Goal: Task Accomplishment & Management: Complete application form

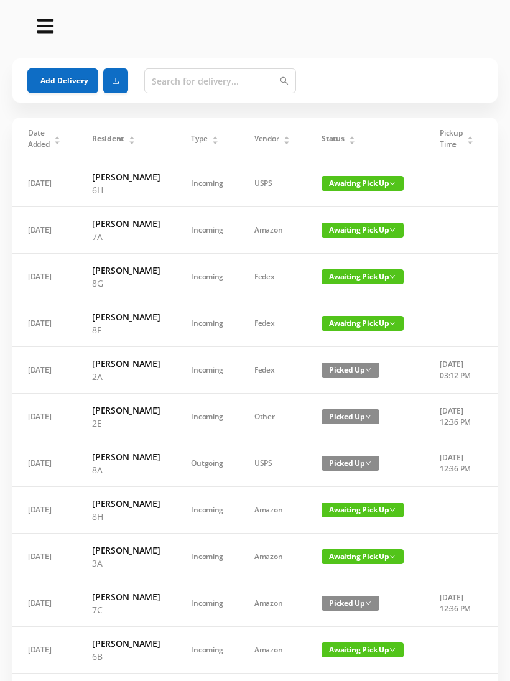
click at [55, 86] on button "Add Delivery" at bounding box center [62, 80] width 71 height 25
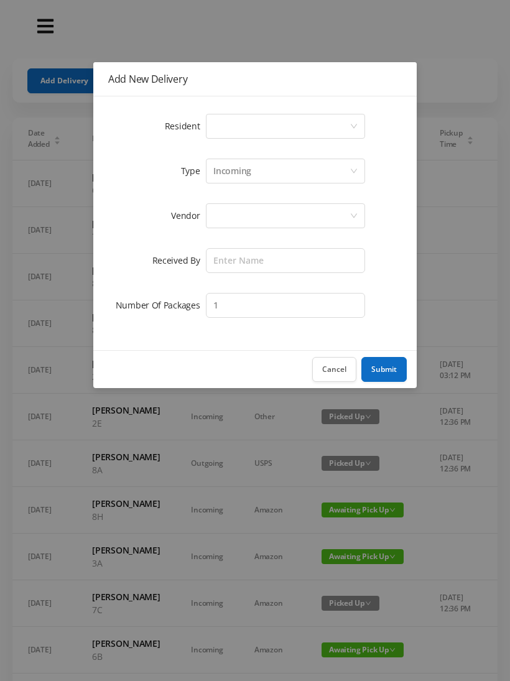
click at [339, 372] on button "Cancel" at bounding box center [334, 369] width 44 height 25
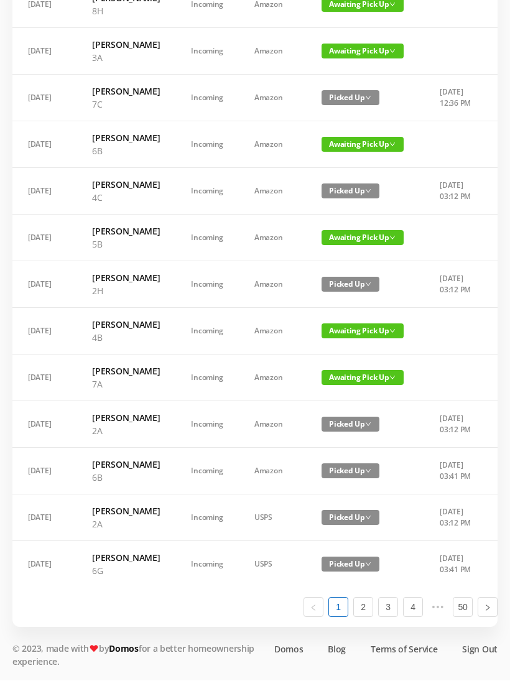
scroll to position [704, 0]
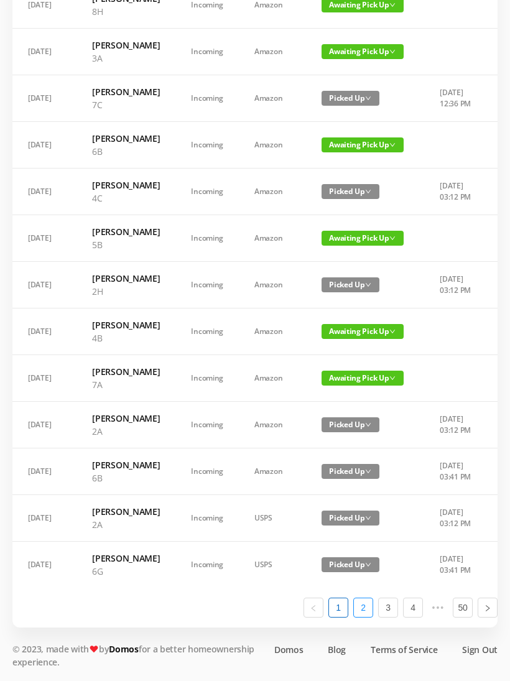
click at [359, 617] on link "2" at bounding box center [363, 607] width 19 height 19
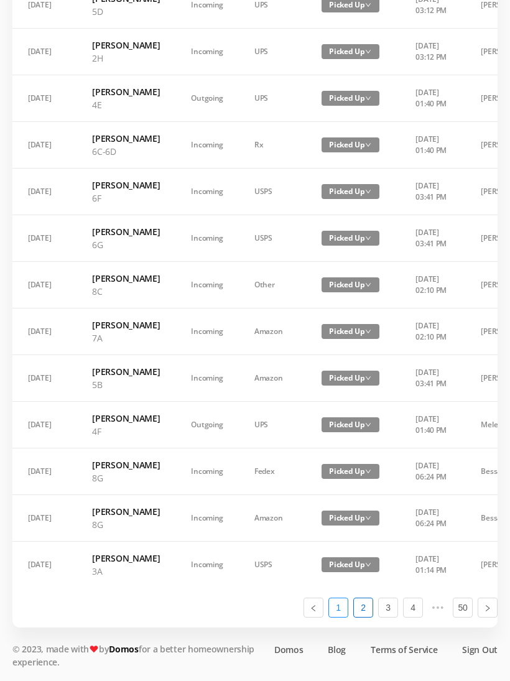
click at [338, 617] on link "1" at bounding box center [338, 607] width 19 height 19
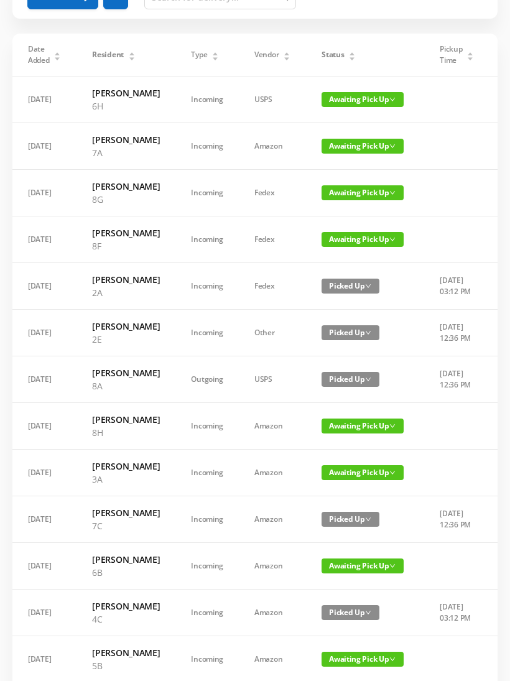
scroll to position [0, 0]
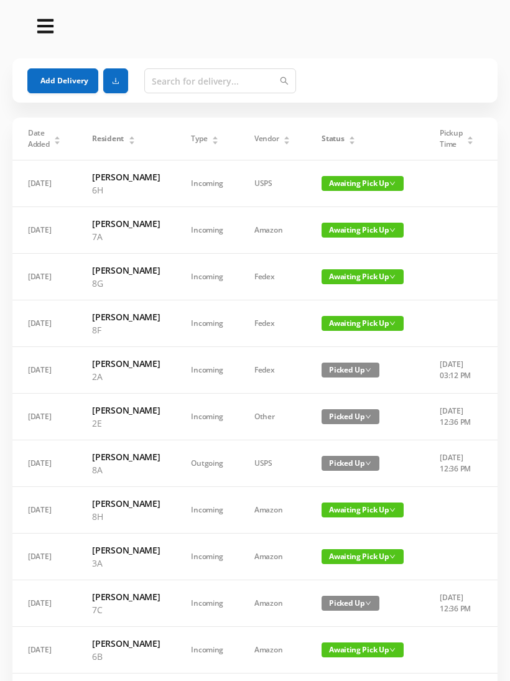
click at [61, 75] on button "Add Delivery" at bounding box center [62, 80] width 71 height 25
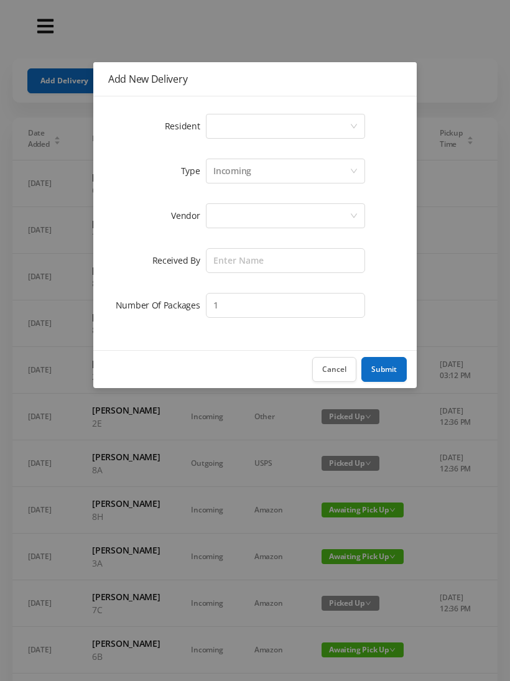
click at [260, 119] on div "Select a person" at bounding box center [281, 126] width 136 height 24
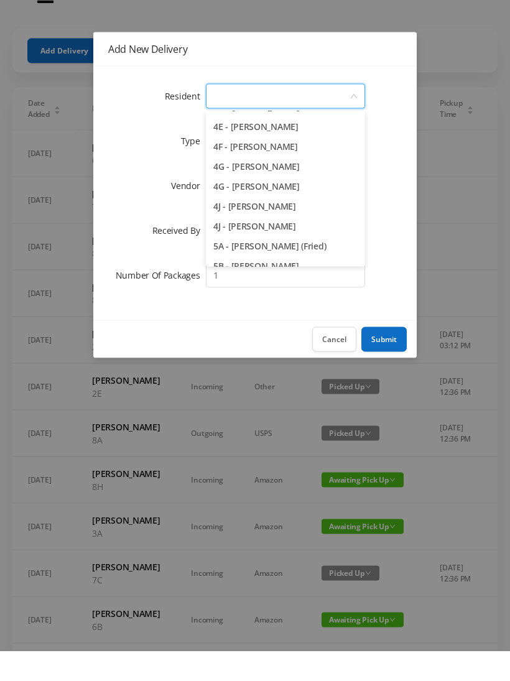
scroll to position [852, 0]
click at [286, 246] on li "4J - Lia Inoapimentel" at bounding box center [285, 256] width 159 height 20
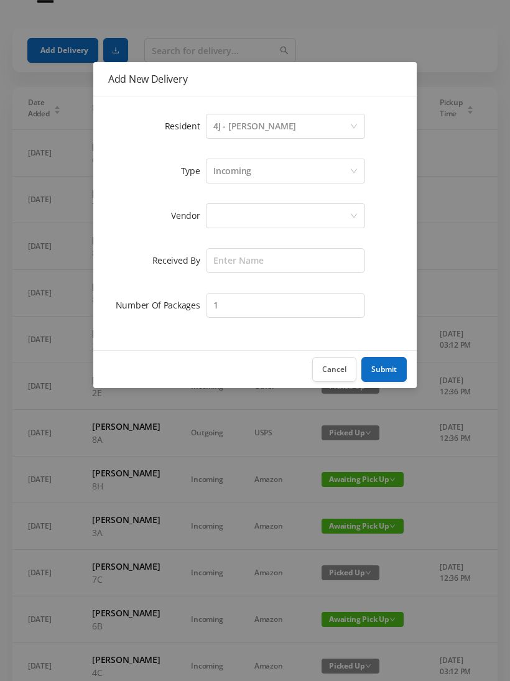
click at [257, 167] on div "Incoming" at bounding box center [281, 171] width 136 height 24
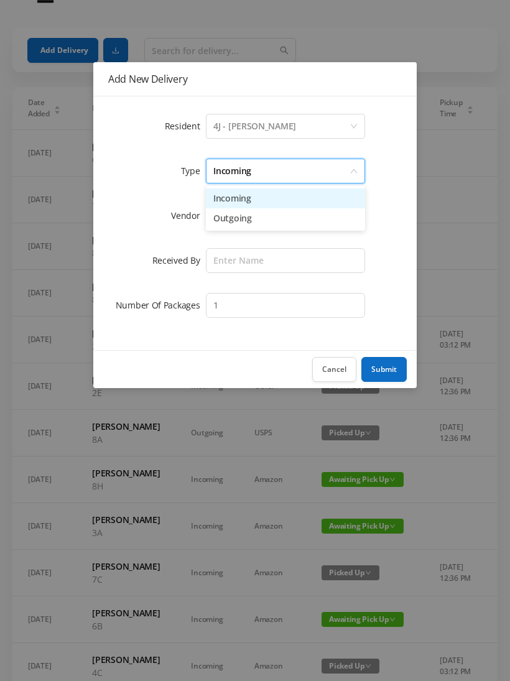
click at [241, 196] on li "Incoming" at bounding box center [285, 198] width 159 height 20
click at [227, 213] on div at bounding box center [281, 216] width 136 height 24
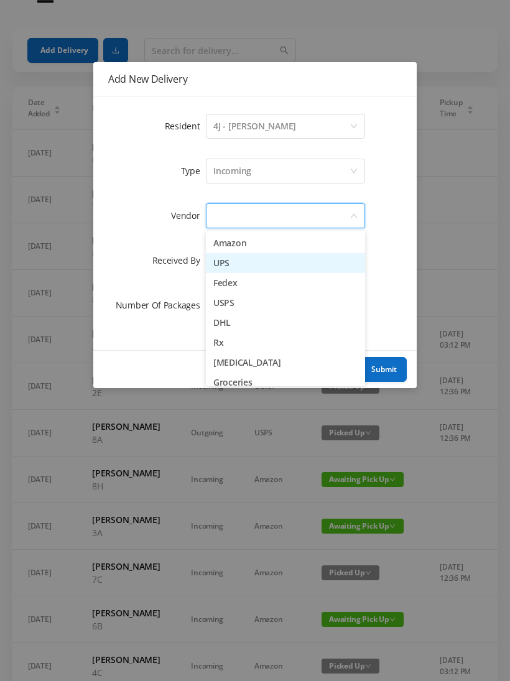
click at [243, 260] on li "UPS" at bounding box center [285, 263] width 159 height 20
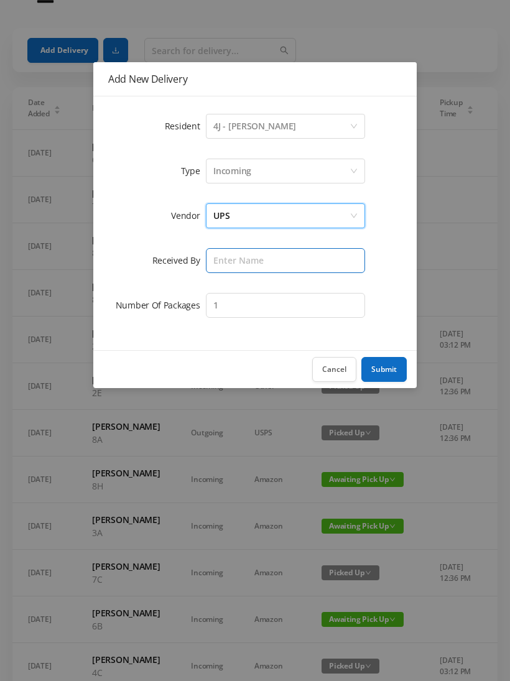
click at [236, 259] on input "text" at bounding box center [285, 260] width 159 height 25
type input "Melece"
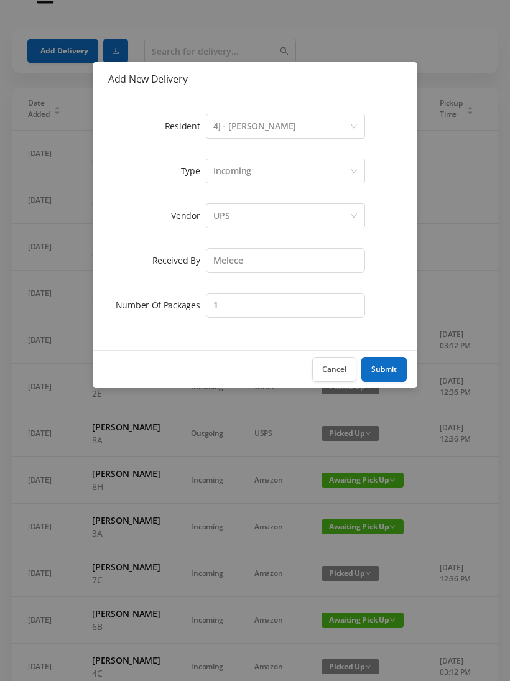
click at [385, 370] on button "Submit" at bounding box center [383, 369] width 45 height 25
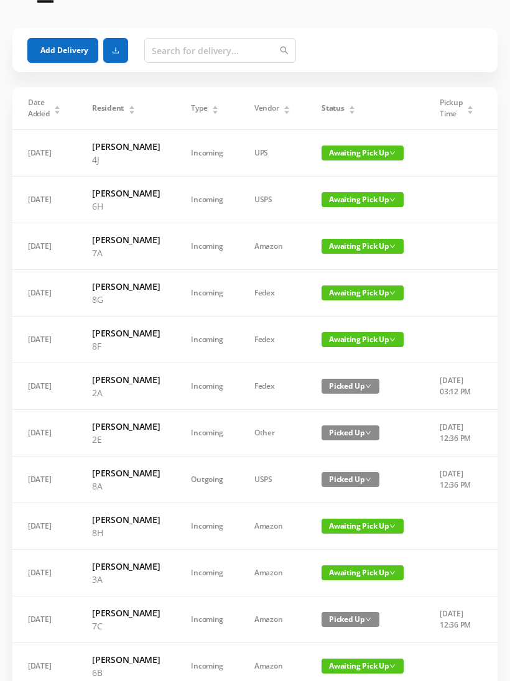
click at [56, 47] on button "Add Delivery" at bounding box center [62, 50] width 71 height 25
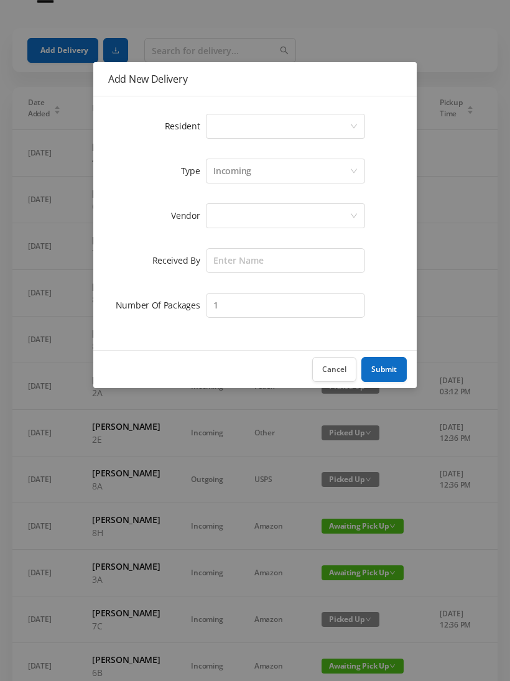
click at [244, 116] on div "Select a person" at bounding box center [281, 126] width 136 height 24
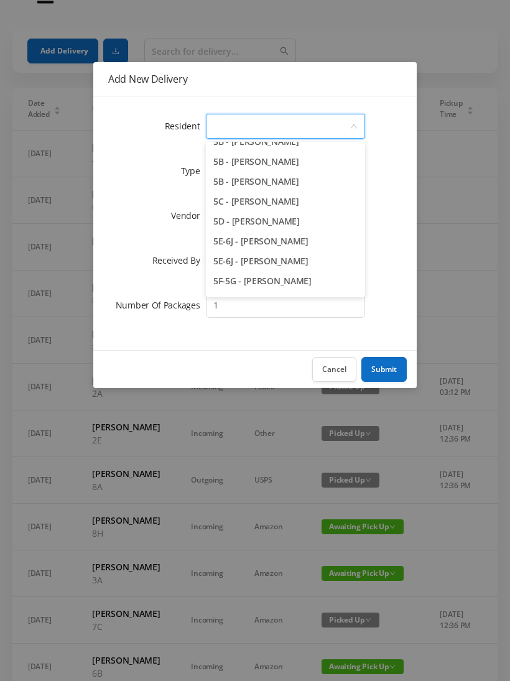
scroll to position [1006, 0]
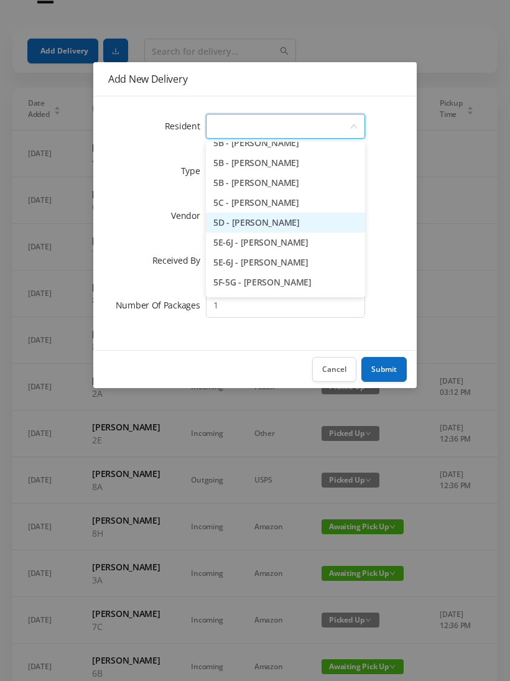
click at [301, 219] on li "5D - Lawrence Eitel" at bounding box center [285, 223] width 159 height 20
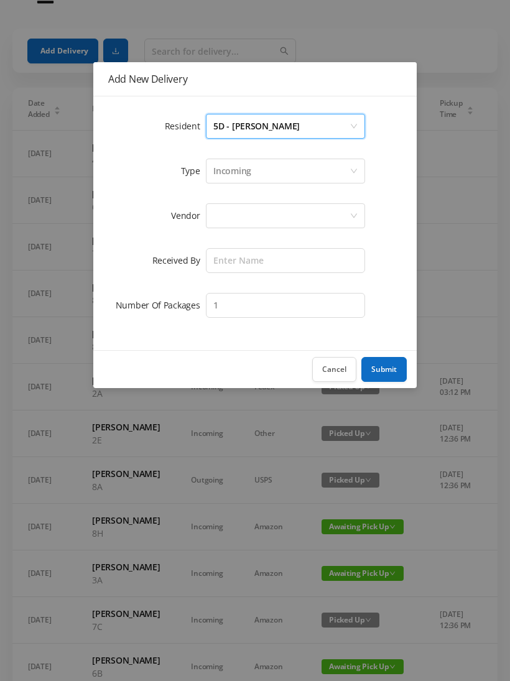
scroll to position [30, 0]
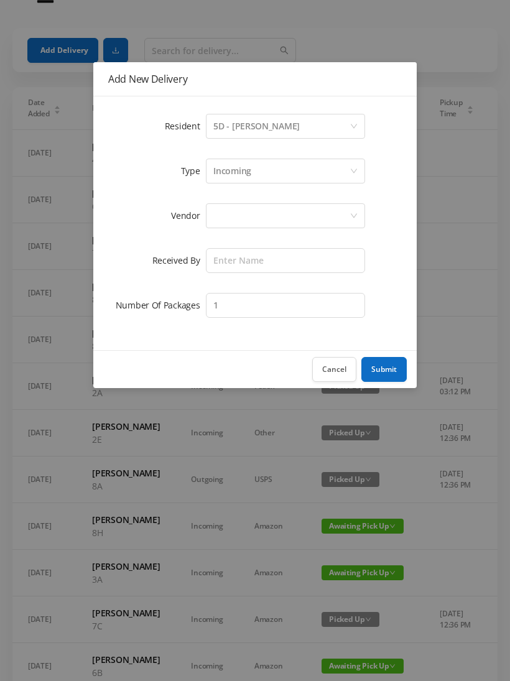
click at [248, 168] on div "Incoming" at bounding box center [232, 171] width 38 height 24
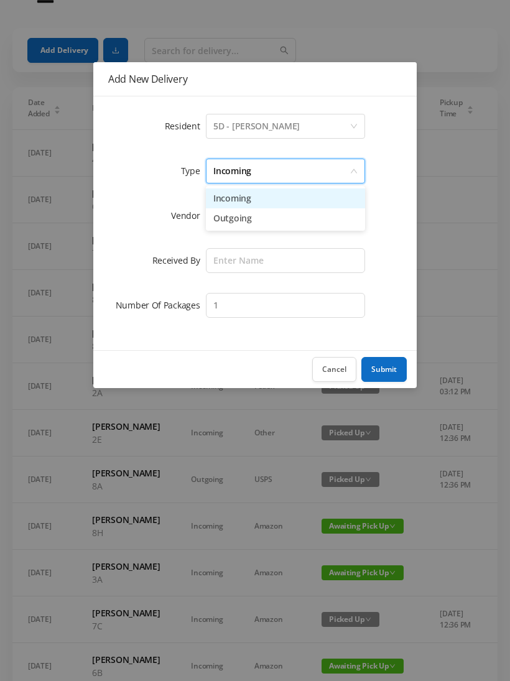
click at [234, 199] on li "Incoming" at bounding box center [285, 198] width 159 height 20
click at [226, 214] on div at bounding box center [281, 216] width 136 height 24
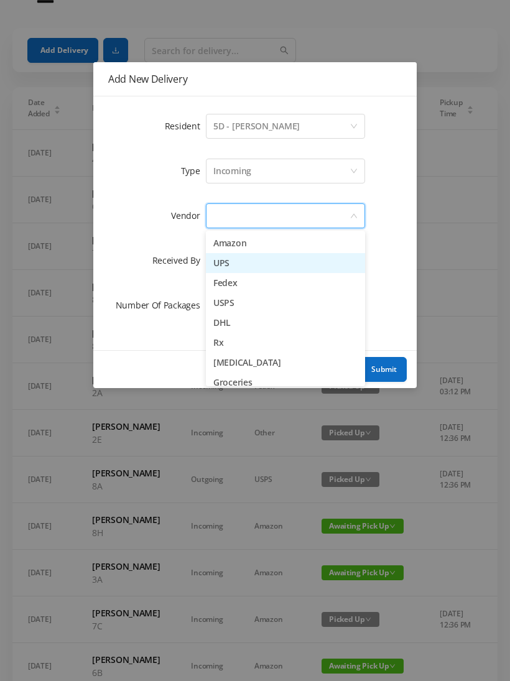
click at [239, 262] on li "UPS" at bounding box center [285, 263] width 159 height 20
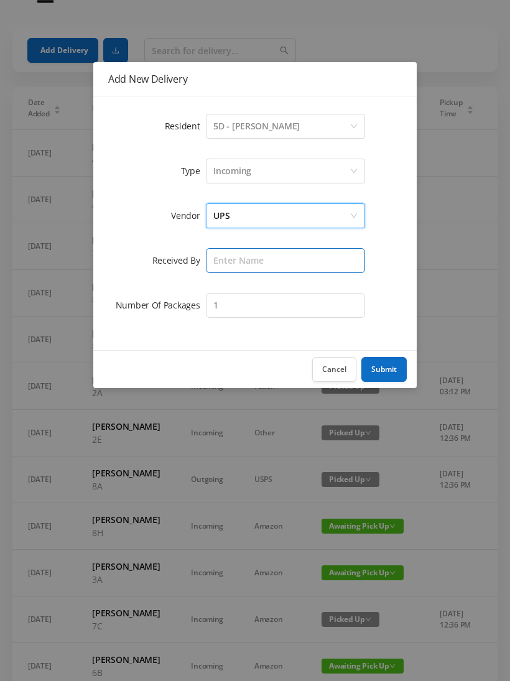
click at [232, 252] on input "text" at bounding box center [285, 260] width 159 height 25
type input "Melece"
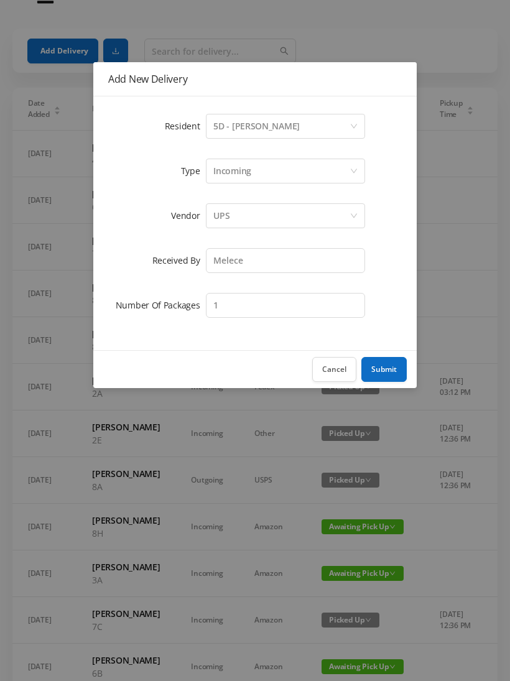
click at [383, 359] on button "Submit" at bounding box center [383, 369] width 45 height 25
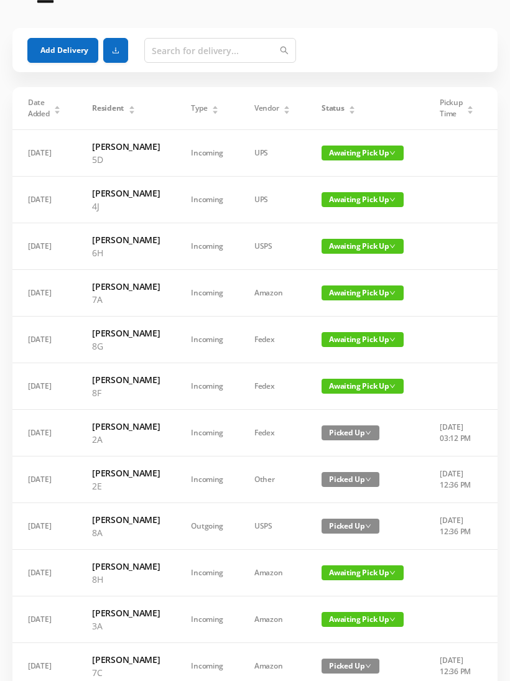
click at [56, 44] on button "Add Delivery" at bounding box center [62, 50] width 71 height 25
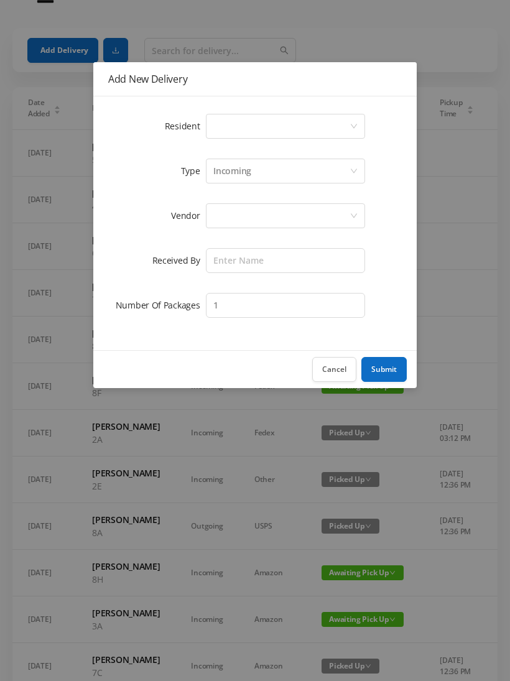
click at [245, 106] on div "Resident Select a person Type Incoming Vendor Received By Number Of Packages 1" at bounding box center [254, 223] width 323 height 254
click at [254, 129] on div "Select a person" at bounding box center [281, 126] width 136 height 24
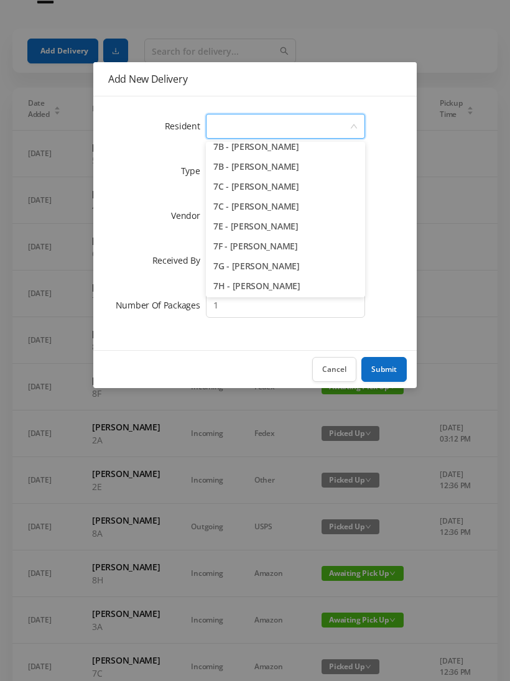
scroll to position [1479, 0]
click at [296, 203] on li "7C - James Ellison" at bounding box center [285, 206] width 159 height 20
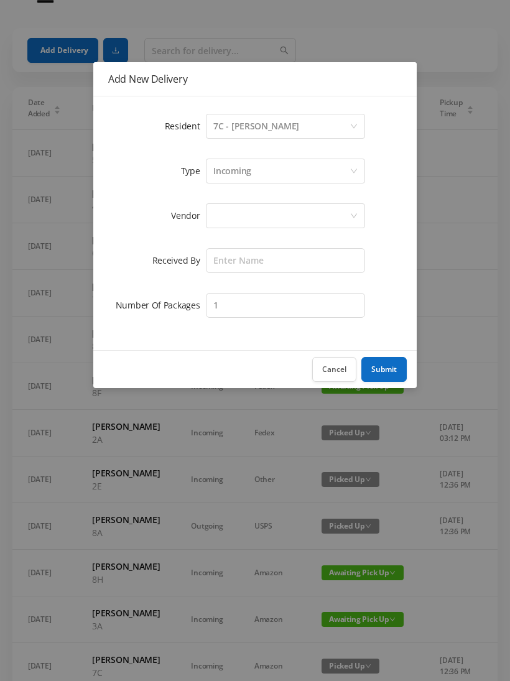
click at [257, 167] on div "Incoming" at bounding box center [281, 171] width 136 height 24
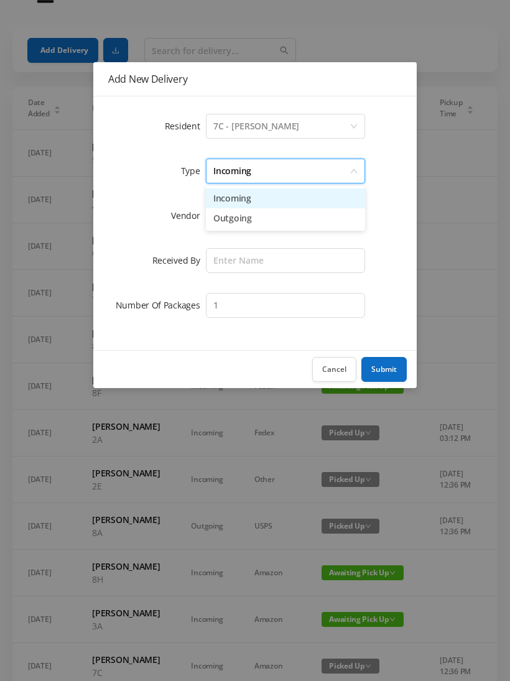
click at [244, 198] on li "Incoming" at bounding box center [285, 198] width 159 height 20
click at [242, 213] on div at bounding box center [281, 216] width 136 height 24
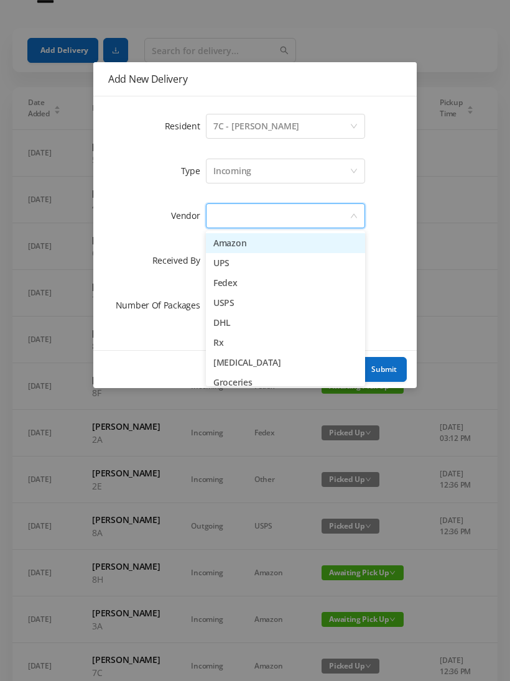
click at [239, 240] on li "Amazon" at bounding box center [285, 243] width 159 height 20
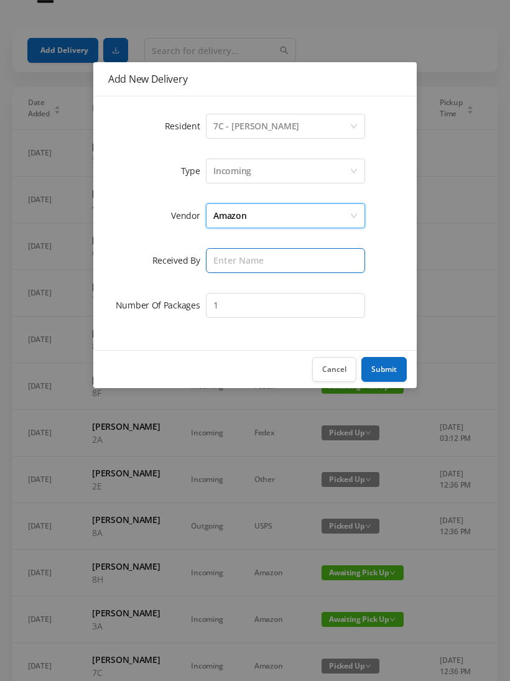
click at [234, 256] on input "text" at bounding box center [285, 260] width 159 height 25
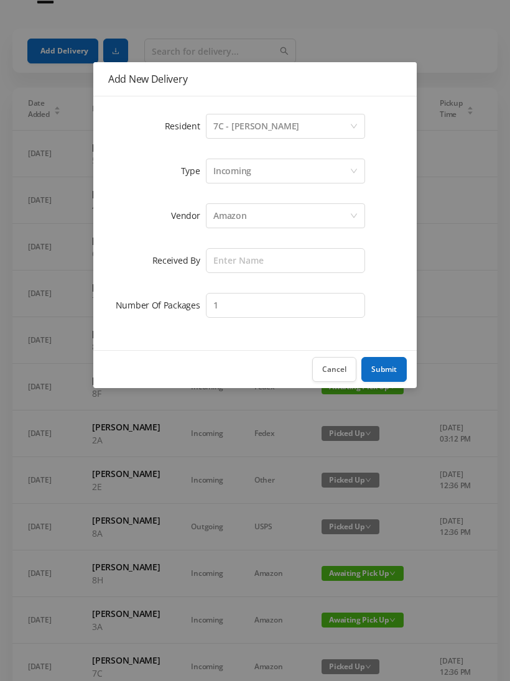
click at [340, 362] on button "Cancel" at bounding box center [334, 369] width 44 height 25
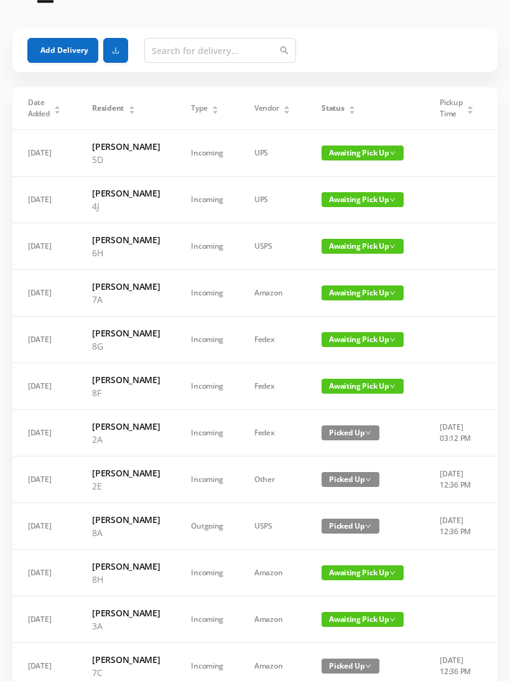
scroll to position [30, 0]
click at [45, 49] on button "Add Delivery" at bounding box center [62, 50] width 71 height 25
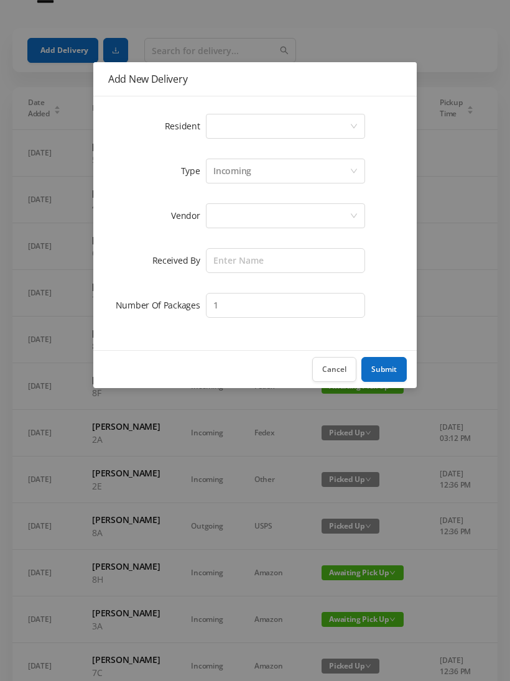
click at [260, 127] on div "Select a person" at bounding box center [281, 126] width 136 height 24
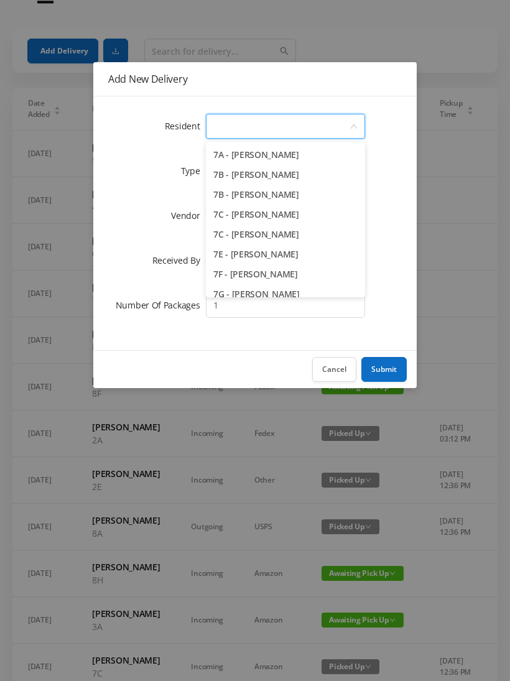
scroll to position [1452, 0]
click at [303, 231] on li "7C - James Ellison" at bounding box center [285, 234] width 159 height 20
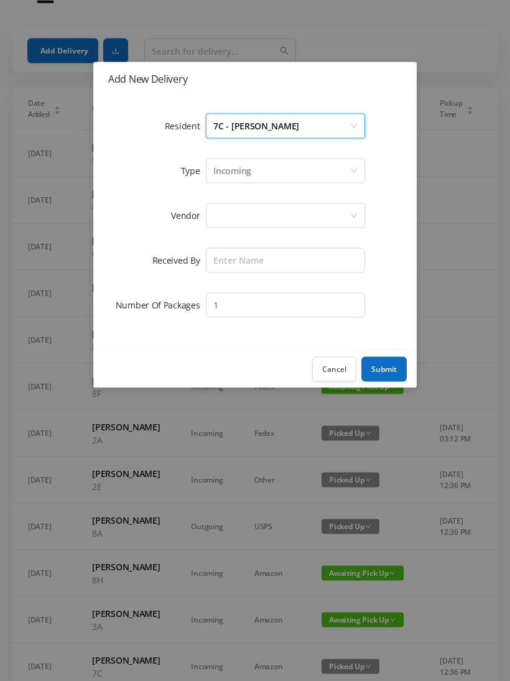
scroll to position [30, 0]
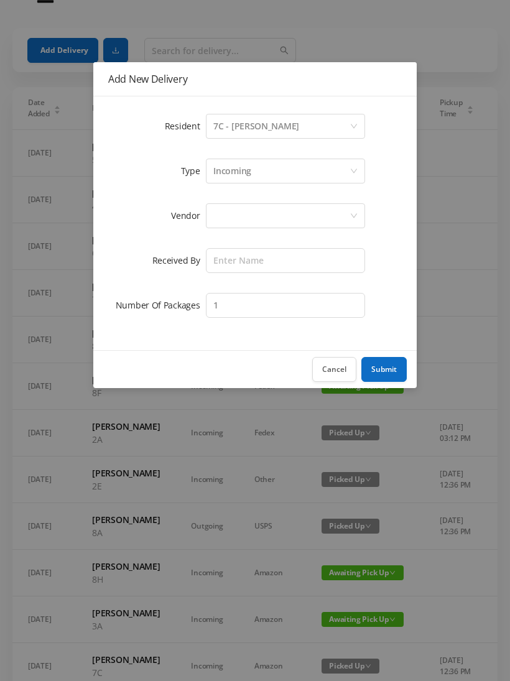
click at [239, 170] on div "Incoming" at bounding box center [232, 171] width 38 height 24
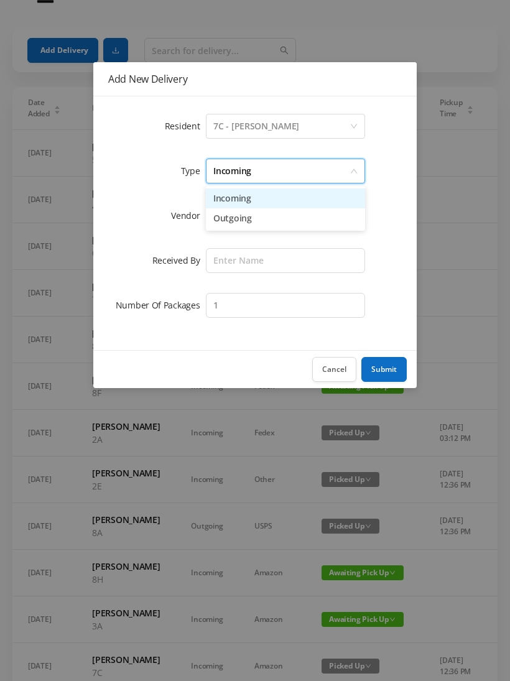
click at [244, 201] on li "Incoming" at bounding box center [285, 198] width 159 height 20
click at [239, 216] on div at bounding box center [281, 216] width 136 height 24
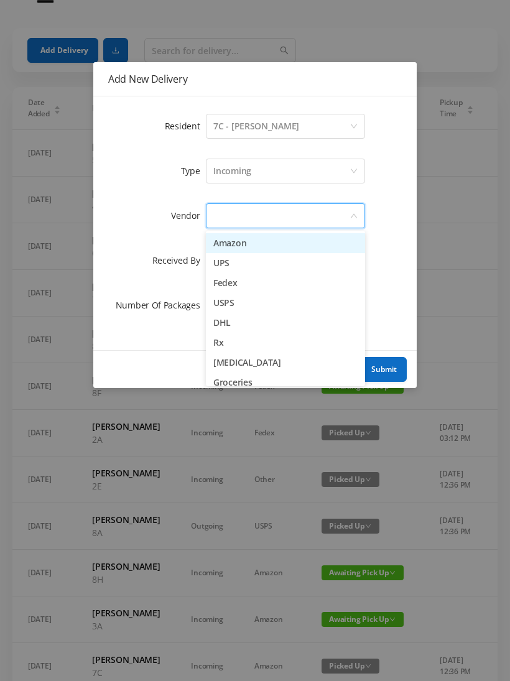
click at [252, 260] on li "UPS" at bounding box center [285, 263] width 159 height 20
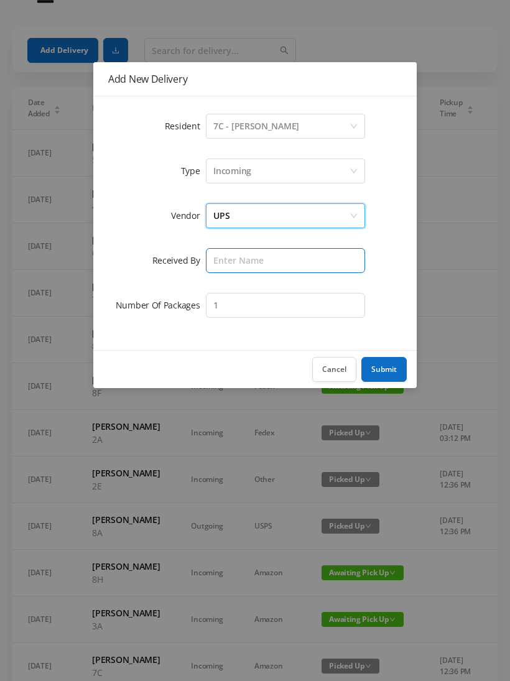
click at [244, 264] on input "text" at bounding box center [285, 260] width 159 height 25
type input "Melece"
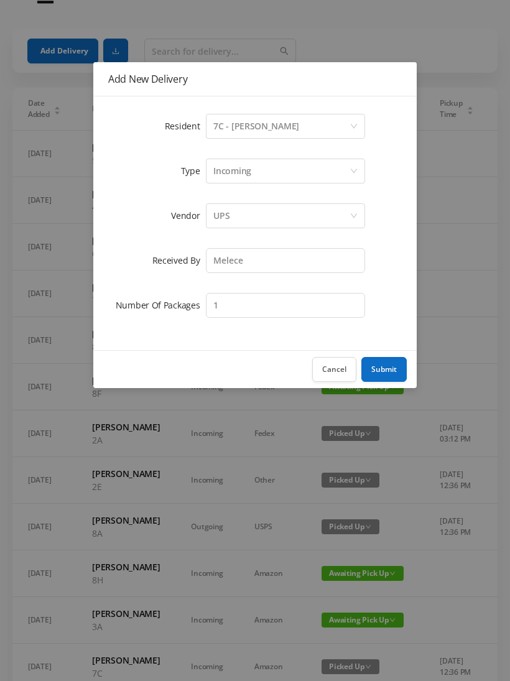
click at [383, 364] on button "Submit" at bounding box center [383, 369] width 45 height 25
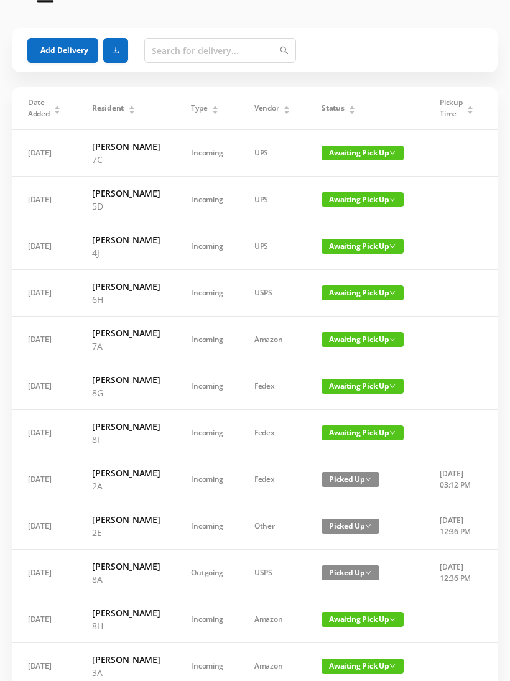
click at [55, 47] on button "Add Delivery" at bounding box center [62, 50] width 71 height 25
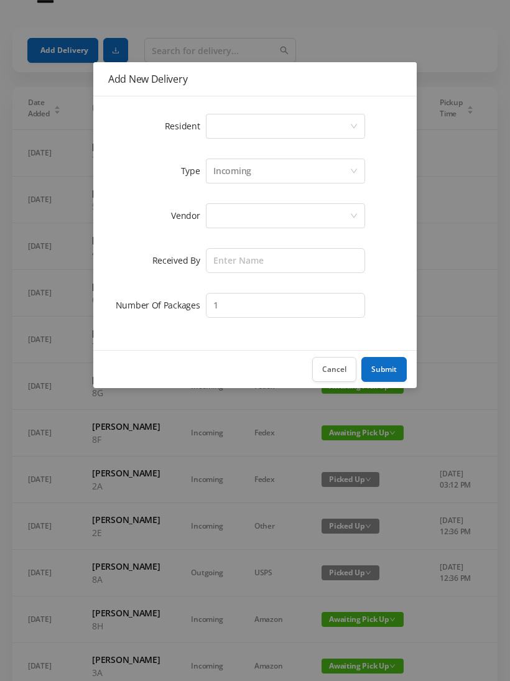
click at [252, 117] on div "Select a person" at bounding box center [281, 126] width 136 height 24
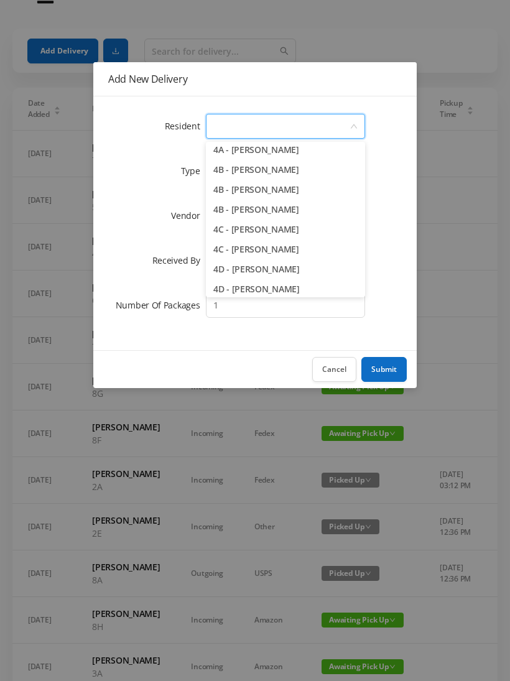
scroll to position [701, 0]
click at [311, 165] on li "4B - Julia van Hoogstraten" at bounding box center [285, 169] width 159 height 20
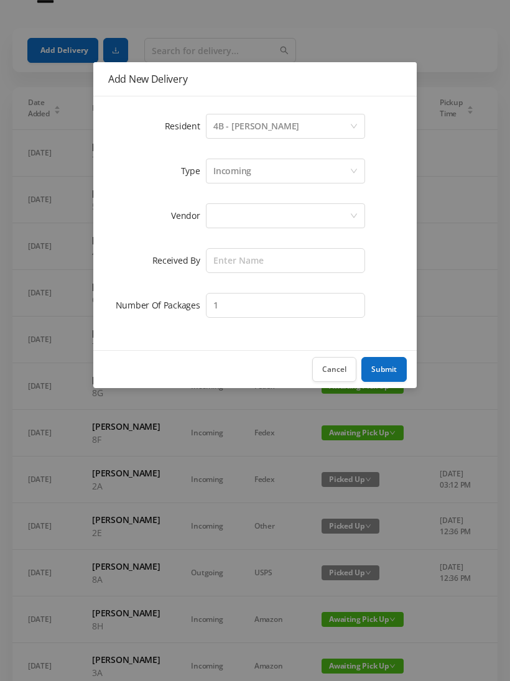
click at [237, 174] on div "Incoming" at bounding box center [232, 171] width 38 height 24
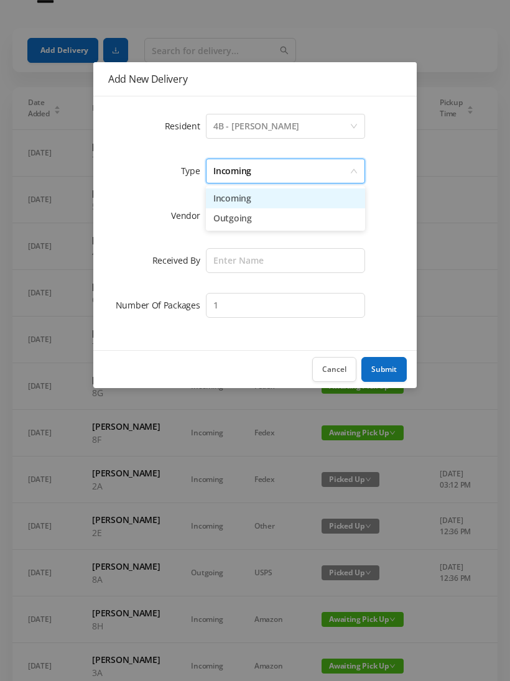
click at [236, 203] on li "Incoming" at bounding box center [285, 198] width 159 height 20
click at [232, 214] on div at bounding box center [281, 216] width 136 height 24
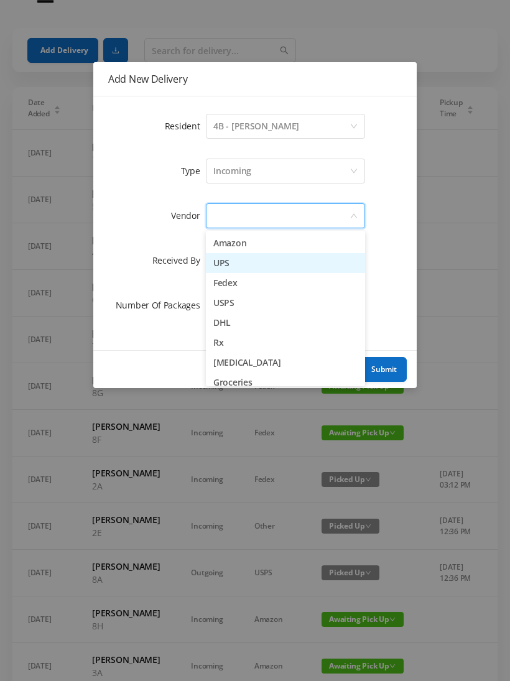
click at [236, 267] on li "UPS" at bounding box center [285, 263] width 159 height 20
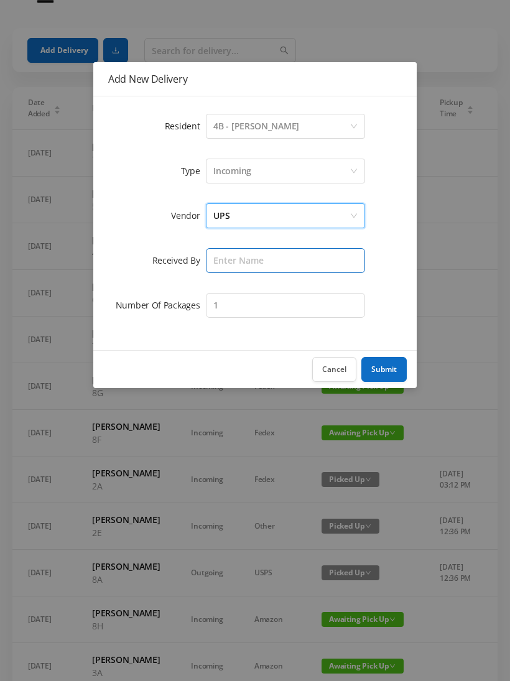
click at [229, 257] on input "text" at bounding box center [285, 260] width 159 height 25
type input "Melece"
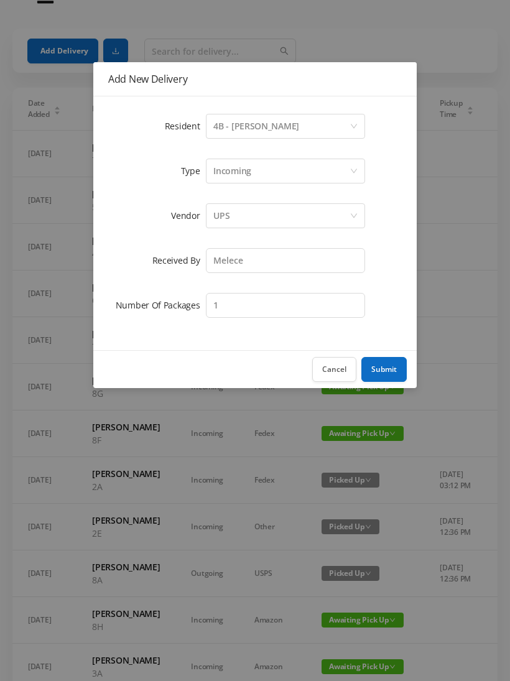
click at [382, 362] on button "Submit" at bounding box center [383, 369] width 45 height 25
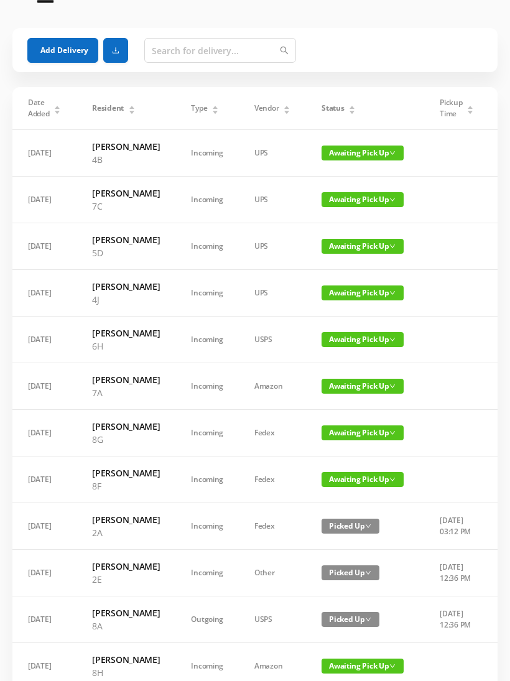
click at [60, 46] on button "Add Delivery" at bounding box center [62, 50] width 71 height 25
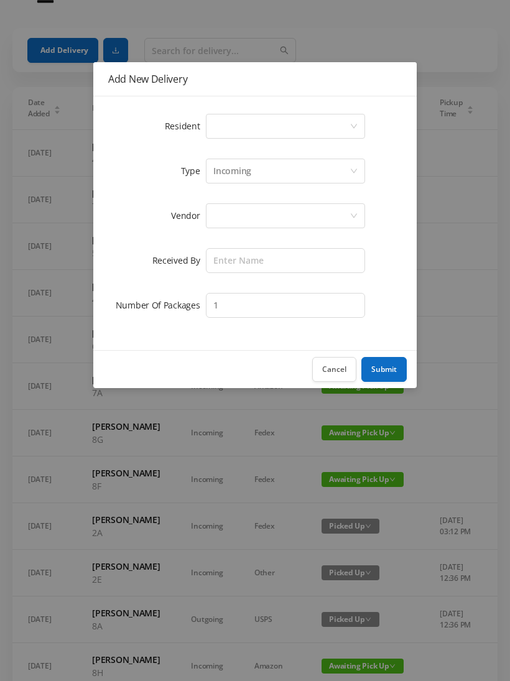
click at [250, 126] on div "Select a person" at bounding box center [281, 126] width 136 height 24
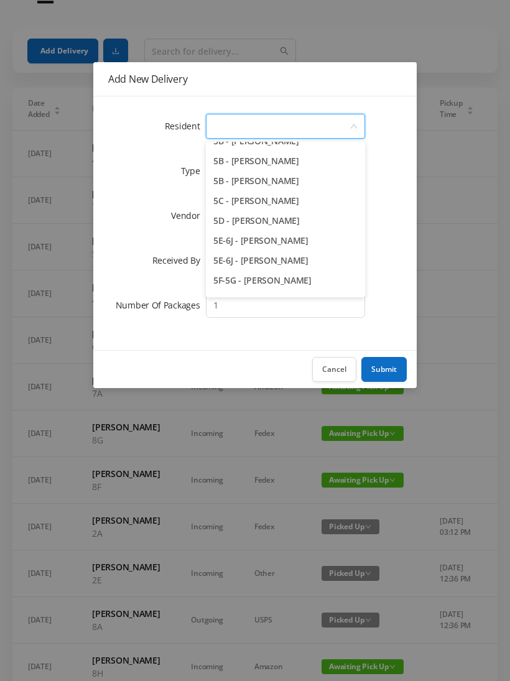
scroll to position [1008, 0]
click at [311, 183] on li "5B - Nicole Fishstein" at bounding box center [285, 180] width 159 height 20
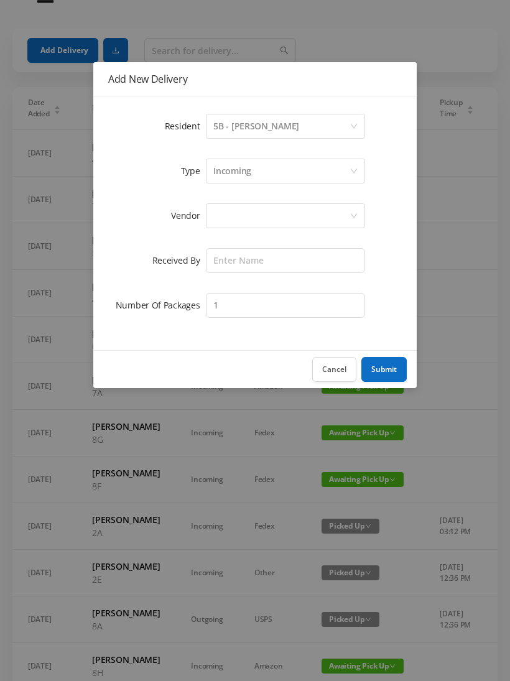
click at [247, 170] on div "Incoming" at bounding box center [232, 171] width 38 height 24
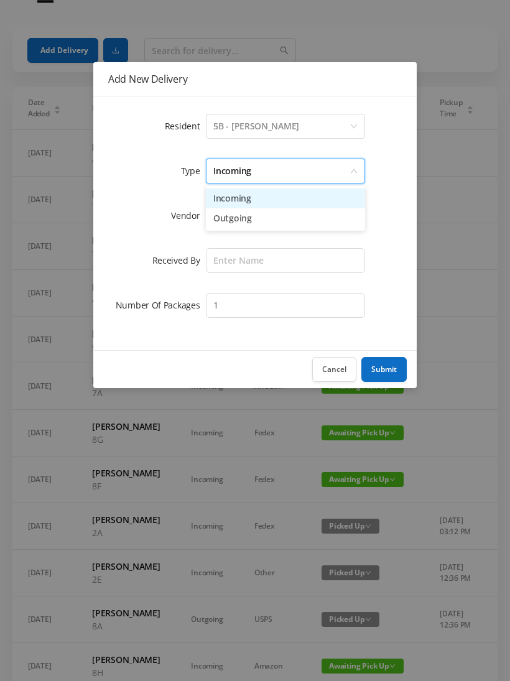
click at [244, 201] on li "Incoming" at bounding box center [285, 198] width 159 height 20
click at [227, 219] on div at bounding box center [281, 216] width 136 height 24
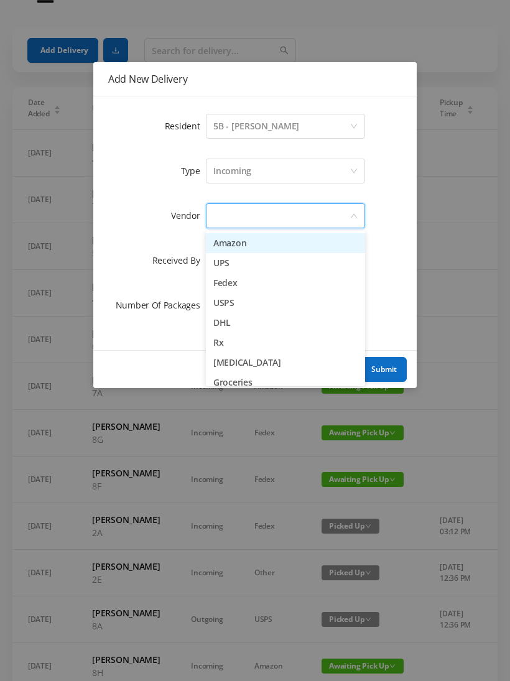
click at [259, 264] on li "UPS" at bounding box center [285, 263] width 159 height 20
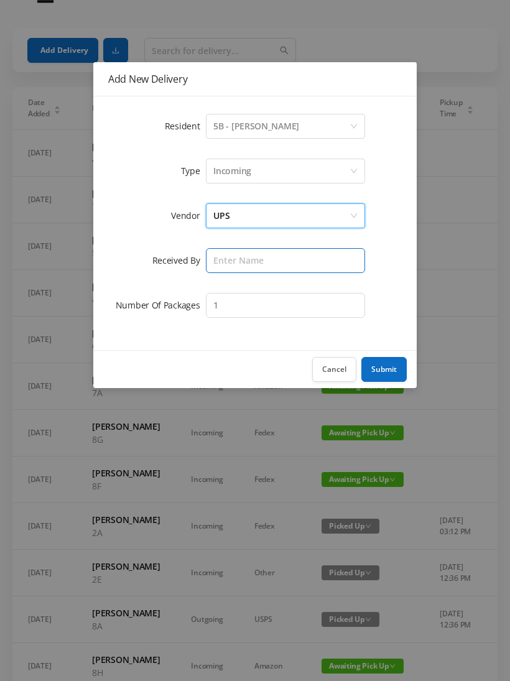
click at [234, 255] on input "text" at bounding box center [285, 260] width 159 height 25
type input "Melece"
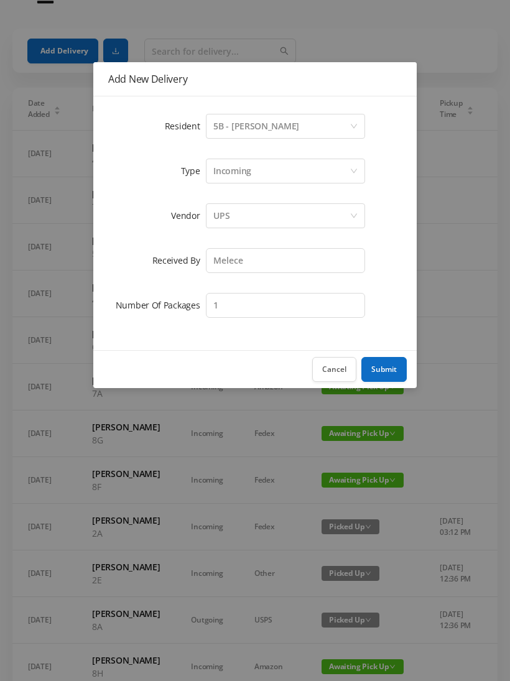
click at [379, 363] on button "Submit" at bounding box center [383, 369] width 45 height 25
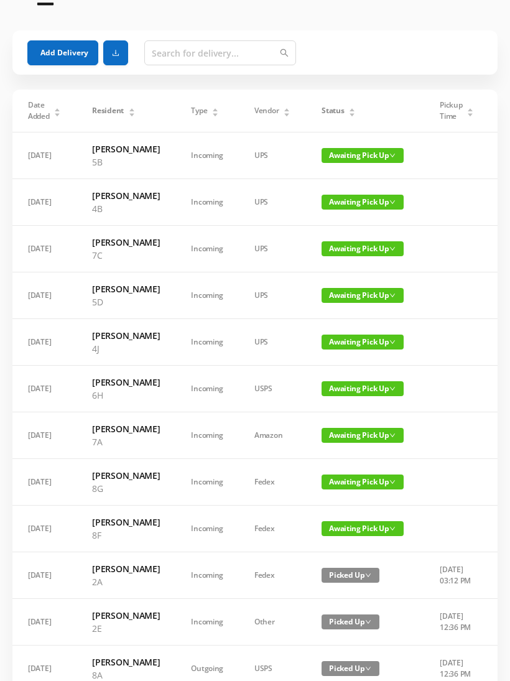
scroll to position [27, 0]
click at [191, 646] on td "Incoming" at bounding box center [206, 622] width 63 height 47
click at [57, 47] on button "Add Delivery" at bounding box center [62, 53] width 71 height 25
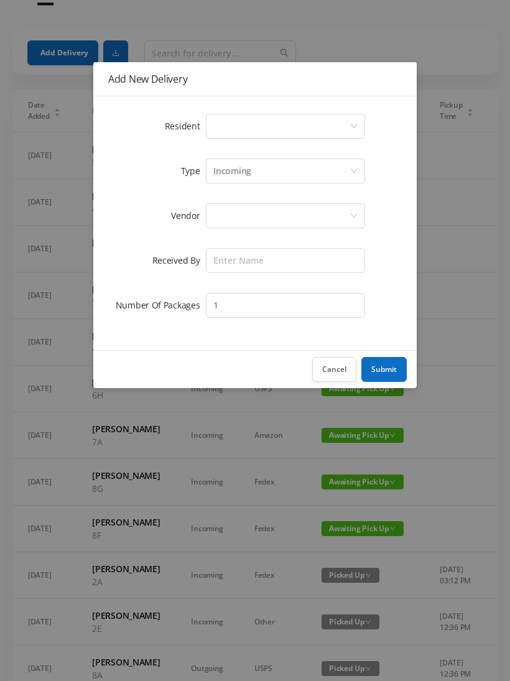
click at [249, 124] on div "Select a person" at bounding box center [281, 126] width 136 height 24
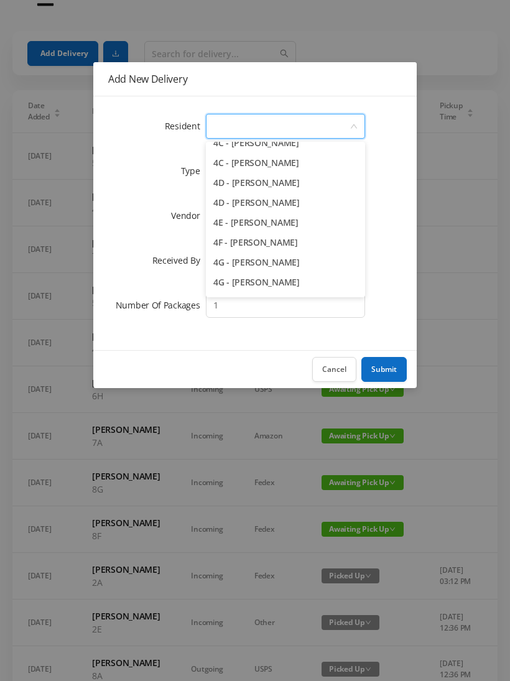
scroll to position [798, 0]
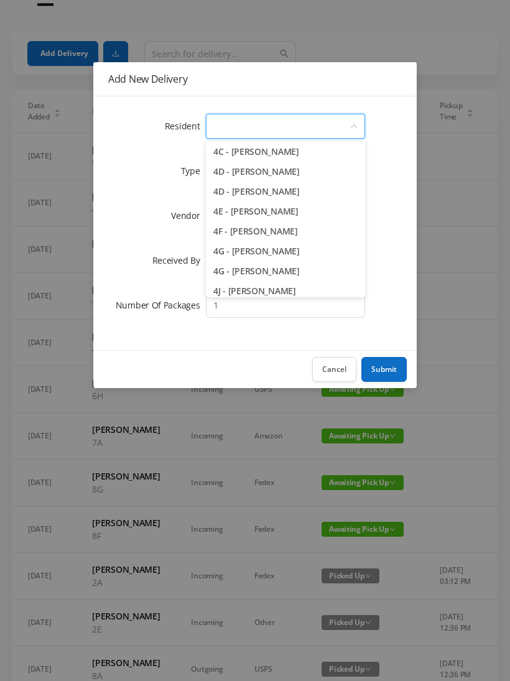
click at [304, 229] on li "4F - Rebecca Gildiner" at bounding box center [285, 231] width 159 height 20
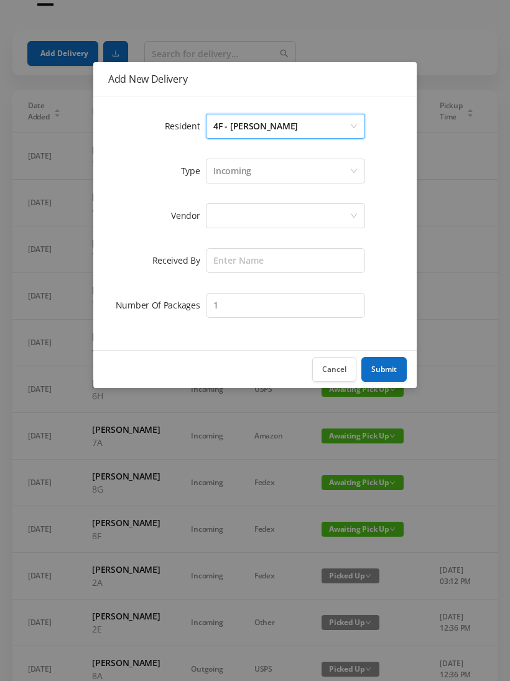
scroll to position [28, 0]
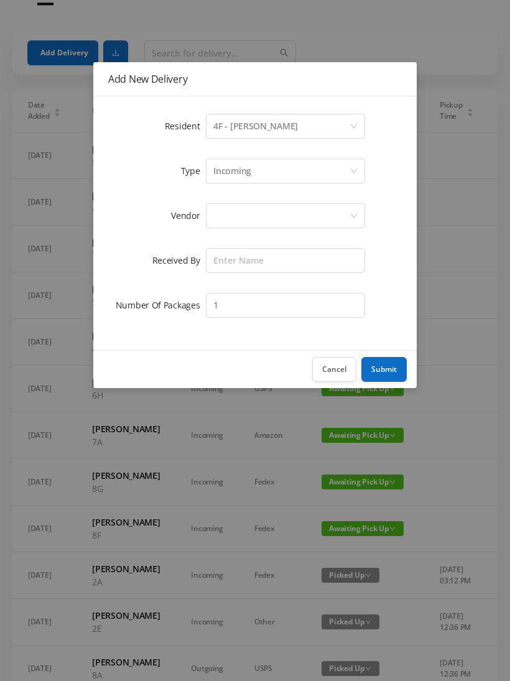
click at [257, 173] on div "Incoming" at bounding box center [281, 171] width 136 height 24
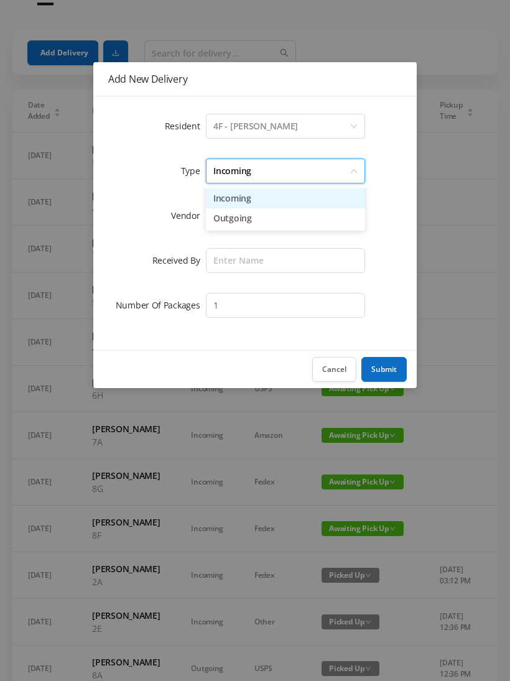
click at [242, 198] on li "Incoming" at bounding box center [285, 198] width 159 height 20
click at [233, 210] on div at bounding box center [281, 216] width 136 height 24
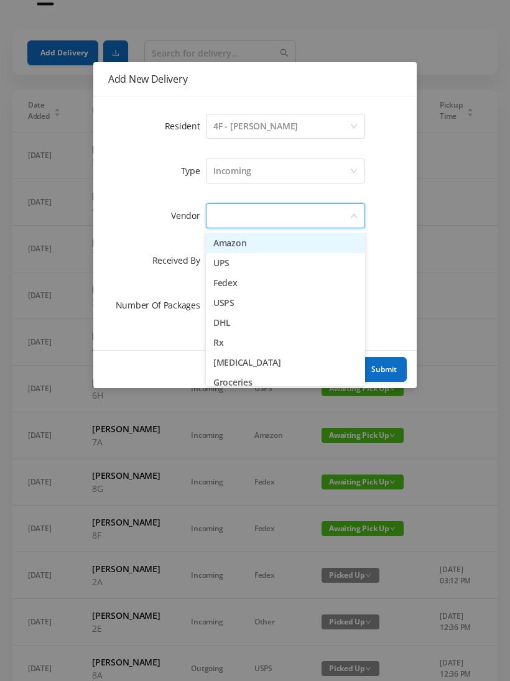
click at [238, 260] on li "UPS" at bounding box center [285, 263] width 159 height 20
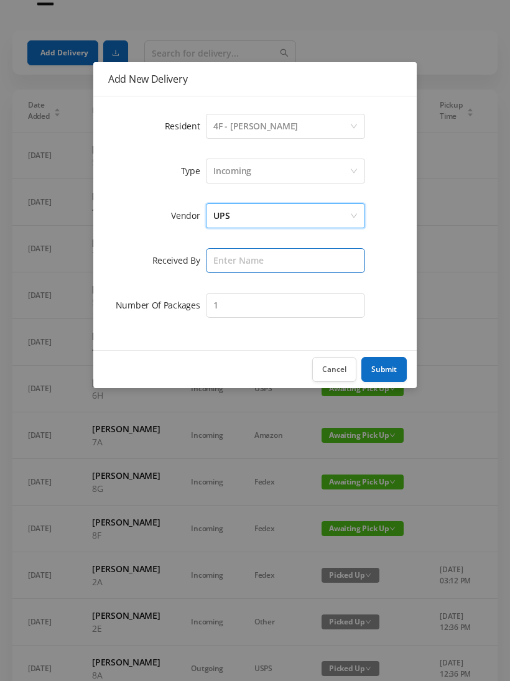
click at [234, 260] on input "text" at bounding box center [285, 260] width 159 height 25
type input "Melece"
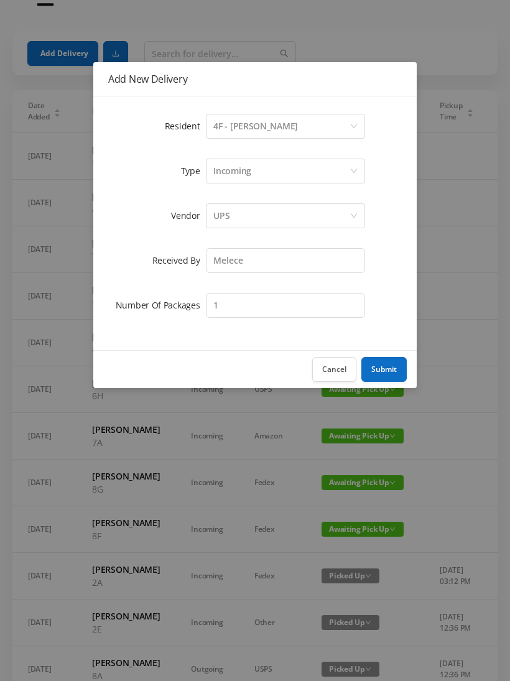
click at [382, 352] on div "Cancel Submit" at bounding box center [254, 369] width 323 height 38
click at [377, 357] on button "Submit" at bounding box center [383, 369] width 45 height 25
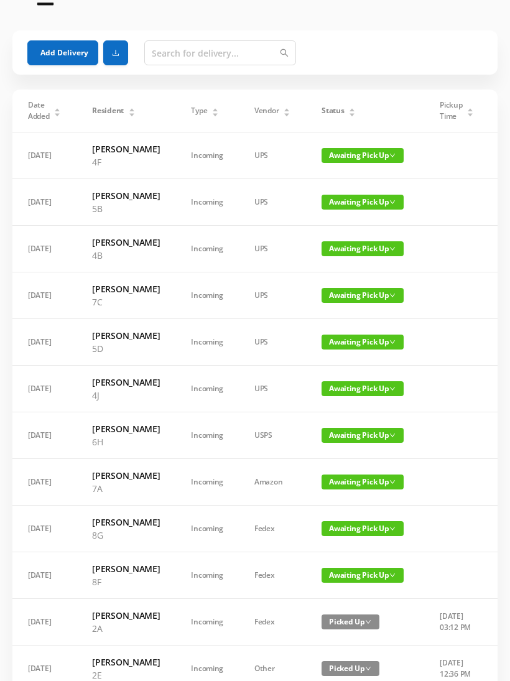
click at [53, 48] on button "Add Delivery" at bounding box center [62, 52] width 71 height 25
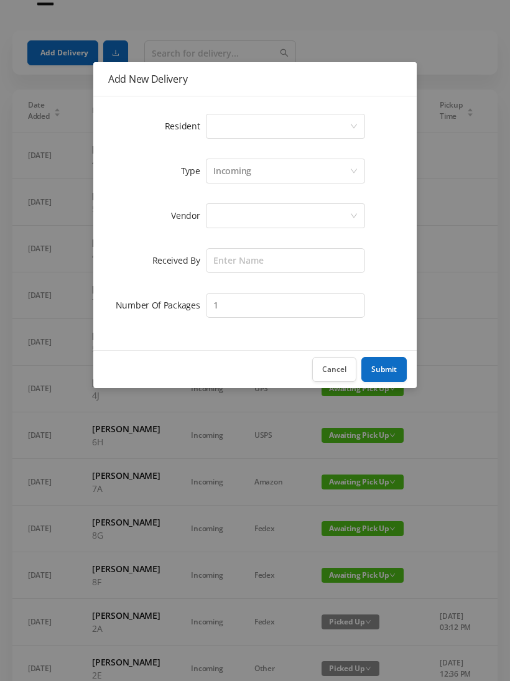
click at [244, 117] on div "Select a person" at bounding box center [281, 126] width 136 height 24
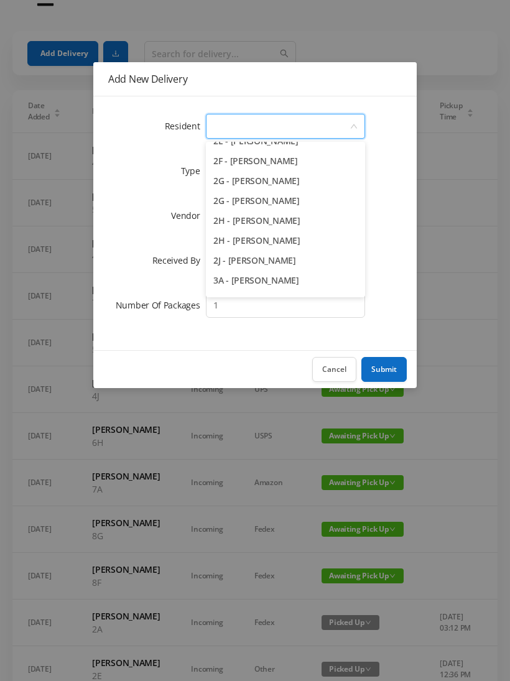
scroll to position [380, 0]
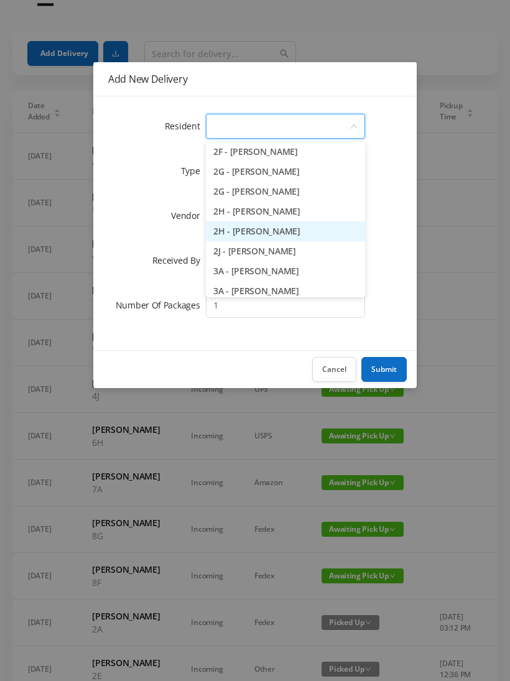
click at [299, 235] on li "2H - Lorraine Singleton" at bounding box center [285, 231] width 159 height 20
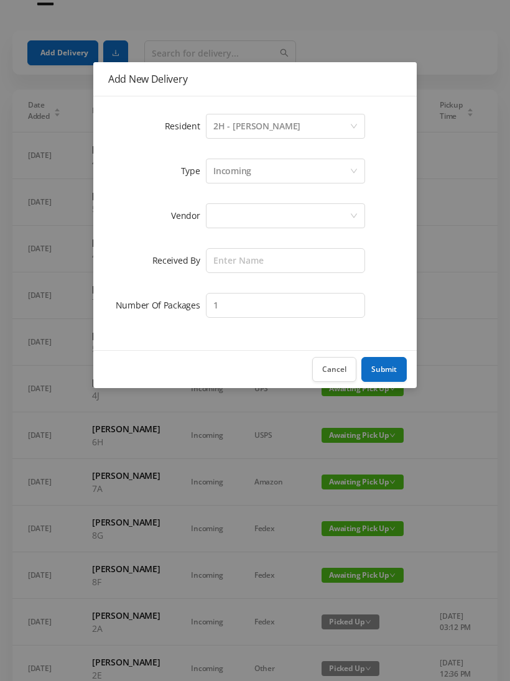
click at [239, 173] on div "Incoming" at bounding box center [232, 171] width 38 height 24
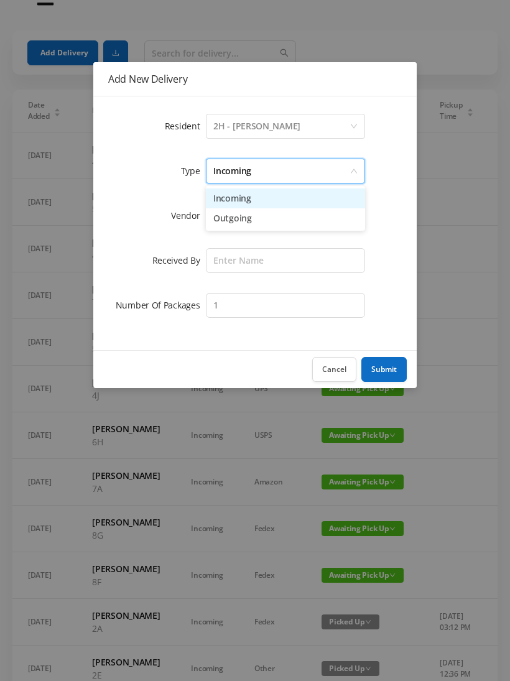
click at [237, 200] on li "Incoming" at bounding box center [285, 198] width 159 height 20
click at [226, 219] on div at bounding box center [281, 216] width 136 height 24
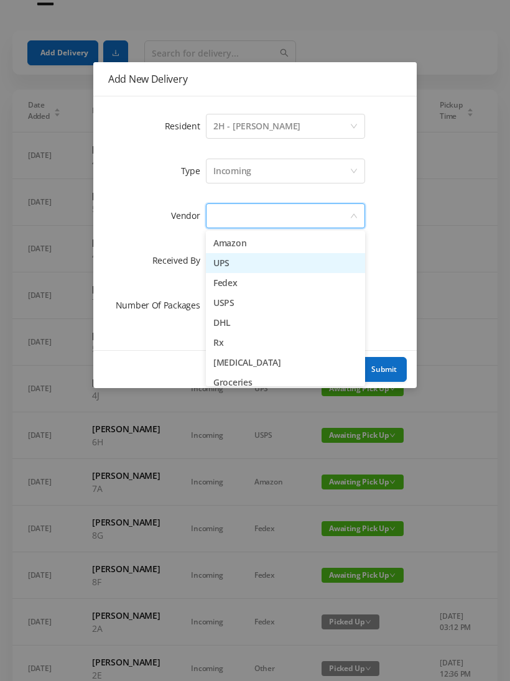
click at [241, 265] on li "UPS" at bounding box center [285, 263] width 159 height 20
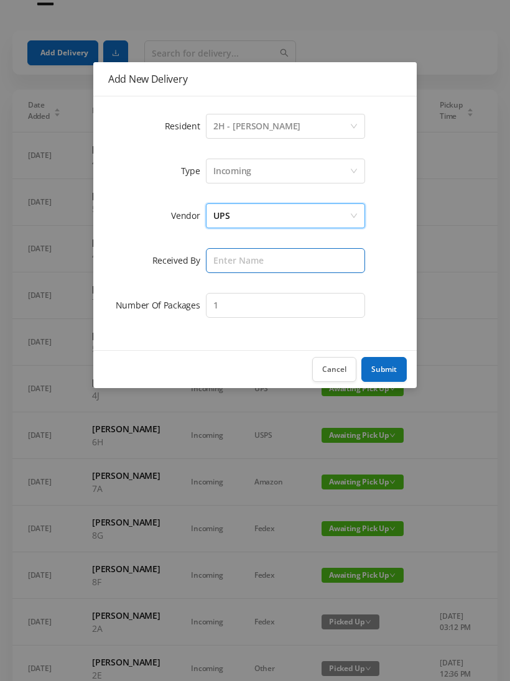
click at [231, 260] on input "text" at bounding box center [285, 260] width 159 height 25
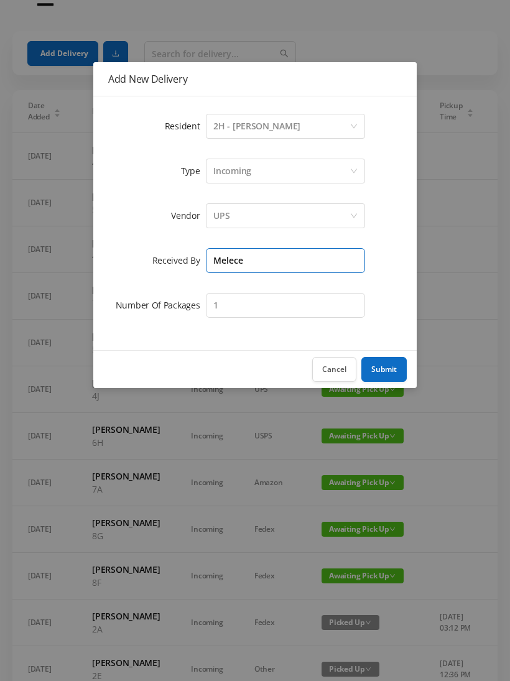
type input "Melece"
click at [387, 357] on button "Submit" at bounding box center [383, 369] width 45 height 25
